Goal: Transaction & Acquisition: Purchase product/service

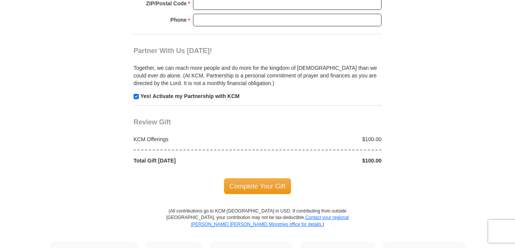
scroll to position [721, 0]
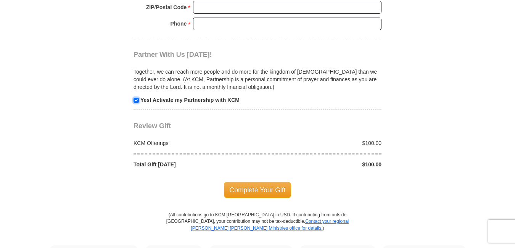
click at [135, 100] on input "checkbox" at bounding box center [136, 100] width 5 height 5
checkbox input "false"
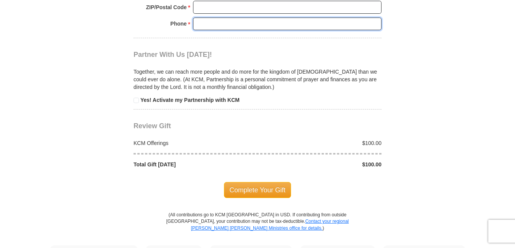
click at [271, 23] on input "Phone * *" at bounding box center [287, 24] width 188 height 13
paste input "0000000000"
type input "0000000000"
click at [227, 3] on input "ZIP/Postal Code *" at bounding box center [287, 7] width 188 height 13
paste input "22202"
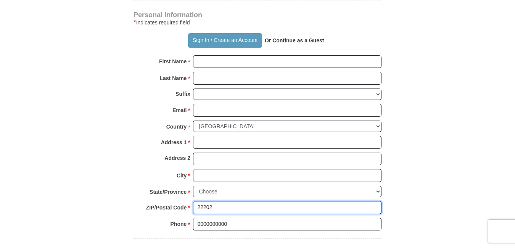
scroll to position [517, 0]
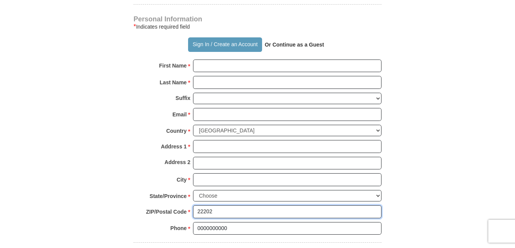
type input "22202"
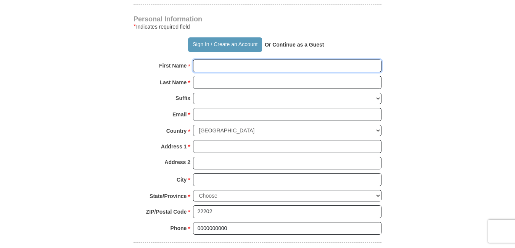
click at [202, 67] on input "First Name *" at bounding box center [287, 66] width 188 height 13
paste input "[PERSON_NAME]"
type input "[PERSON_NAME]"
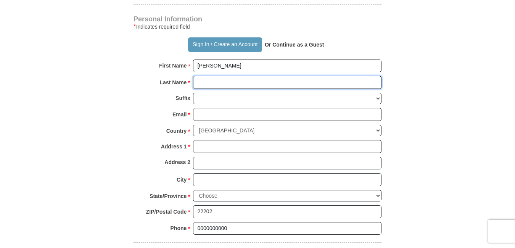
click at [209, 83] on input "Last Name *" at bounding box center [287, 82] width 188 height 13
paste input "[PERSON_NAME]"
type input "[PERSON_NAME]"
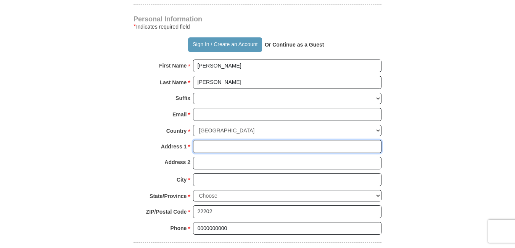
click at [207, 148] on input "Address 1 *" at bounding box center [287, 146] width 188 height 13
paste input "[STREET_ADDRESS]"
type input "[STREET_ADDRESS]"
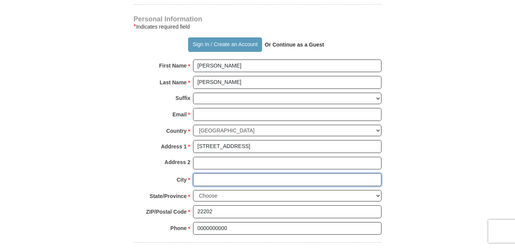
click at [209, 179] on input "City *" at bounding box center [287, 179] width 188 height 13
paste input "[GEOGRAPHIC_DATA]"
type input "[GEOGRAPHIC_DATA]"
click at [377, 196] on select "Choose [US_STATE] [US_STATE] [US_STATE] [US_STATE] [US_STATE] Armed Forces Amer…" at bounding box center [287, 196] width 188 height 12
select select "VA"
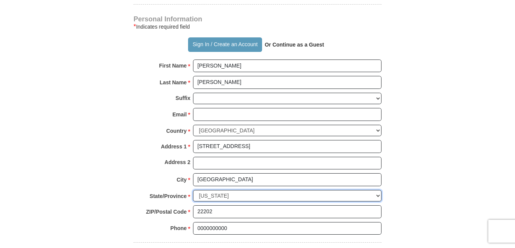
click at [193, 190] on select "Choose [US_STATE] [US_STATE] [US_STATE] [US_STATE] [US_STATE] Armed Forces Amer…" at bounding box center [287, 196] width 188 height 12
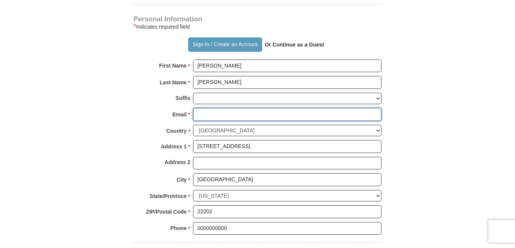
click at [211, 111] on input "Email *" at bounding box center [287, 114] width 188 height 13
paste input "[EMAIL_ADDRESS][DOMAIN_NAME]"
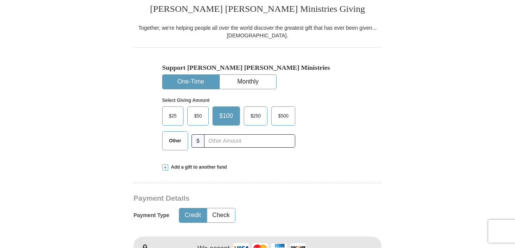
scroll to position [128, 0]
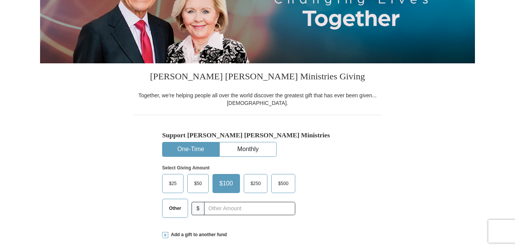
type input "[EMAIL_ADDRESS][DOMAIN_NAME]"
click at [173, 212] on span "Other" at bounding box center [175, 208] width 20 height 11
click at [0, 0] on input "Other" at bounding box center [0, 0] width 0 height 0
click at [183, 232] on span "Add a gift to another fund" at bounding box center [197, 235] width 59 height 6
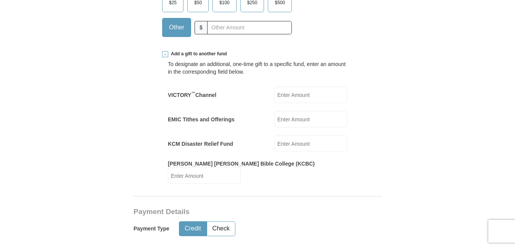
scroll to position [267, 0]
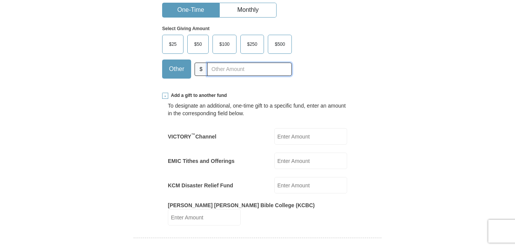
click at [271, 70] on input "text" at bounding box center [249, 69] width 85 height 13
paste input "5.00"
type input "5.00"
click at [304, 167] on input "EMIC Tithes and Offerings" at bounding box center [310, 161] width 73 height 16
paste input "5.00"
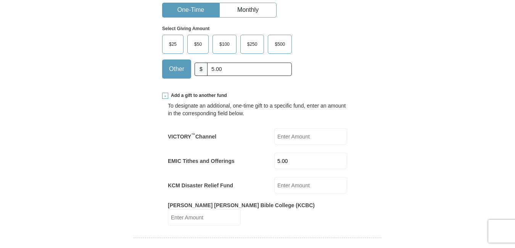
type input "5.00"
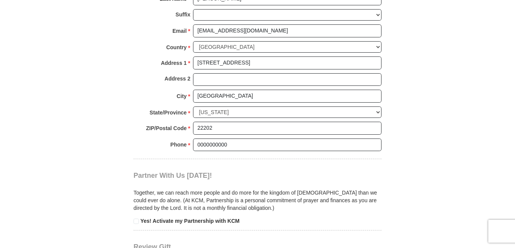
scroll to position [874, 0]
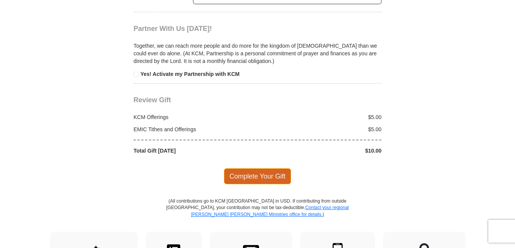
click at [263, 168] on span "Complete Your Gift" at bounding box center [258, 176] width 68 height 16
